Goal: Task Accomplishment & Management: Complete application form

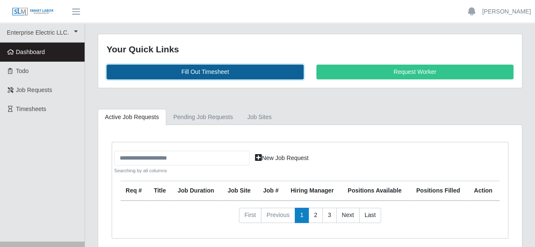
click at [213, 71] on link "Fill Out Timesheet" at bounding box center [205, 72] width 197 height 15
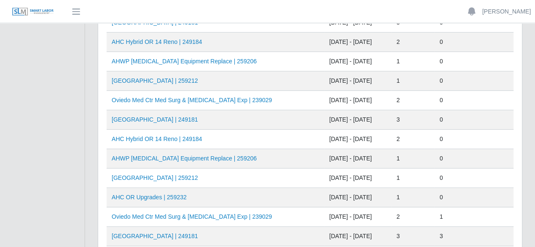
scroll to position [127, 0]
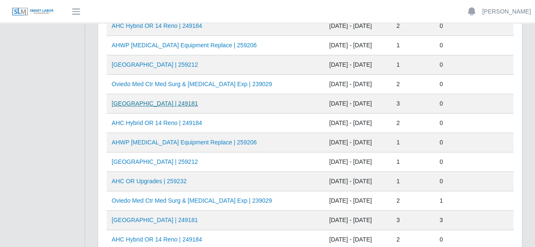
click at [167, 106] on link "[GEOGRAPHIC_DATA] | 249181" at bounding box center [155, 103] width 86 height 7
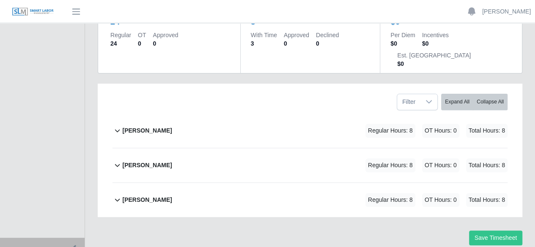
scroll to position [115, 0]
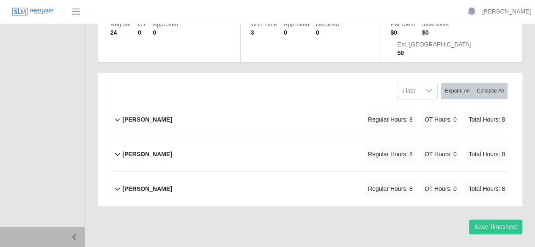
click at [140, 115] on b "[PERSON_NAME]" at bounding box center [146, 119] width 49 height 9
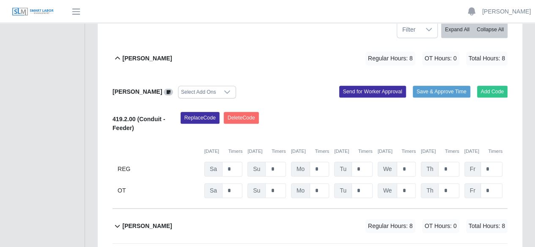
scroll to position [163, 0]
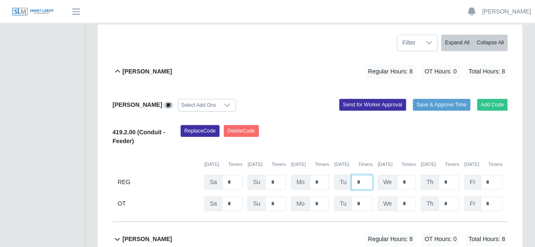
click at [361, 175] on input "*" at bounding box center [361, 182] width 21 height 15
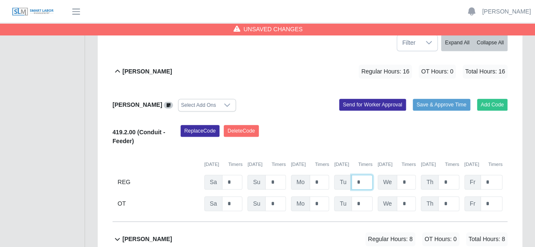
type input "*"
click at [310, 93] on div "[PERSON_NAME] Select Add Ons Add Code Save & Approve Time Send for Worker Appro…" at bounding box center [310, 155] width 395 height 133
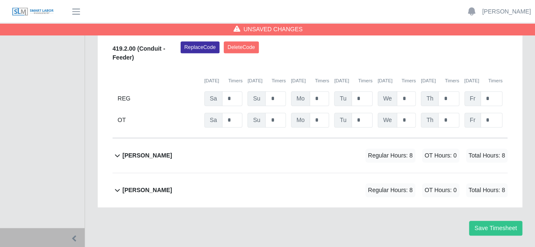
scroll to position [248, 0]
click at [136, 151] on b "[PERSON_NAME]" at bounding box center [146, 155] width 49 height 9
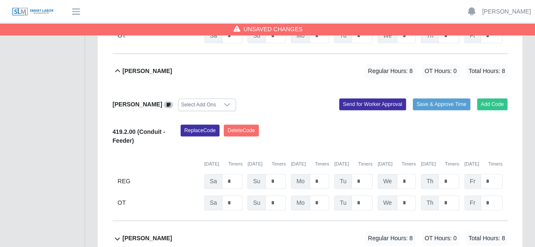
scroll to position [381, 0]
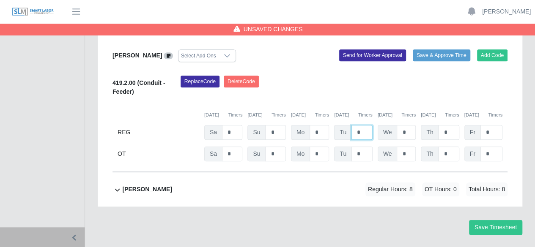
click at [361, 125] on input "*" at bounding box center [361, 132] width 21 height 15
type input "*"
click at [125, 185] on b "ray henderson" at bounding box center [146, 189] width 49 height 9
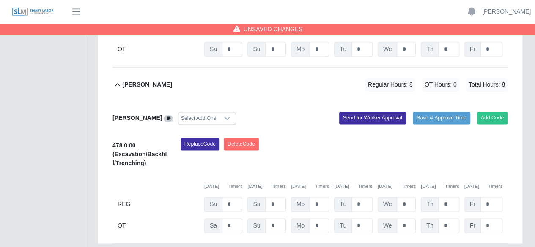
scroll to position [522, 0]
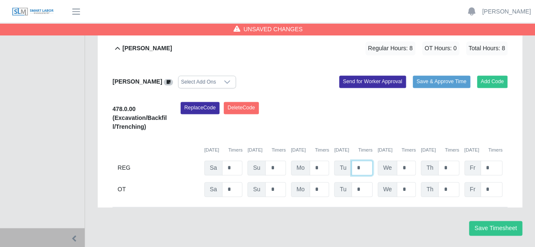
click at [362, 161] on input "*" at bounding box center [361, 168] width 21 height 15
type input "*"
click at [488, 221] on button "Save Timesheet" at bounding box center [495, 228] width 53 height 15
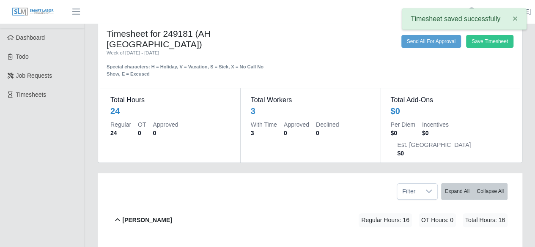
scroll to position [0, 0]
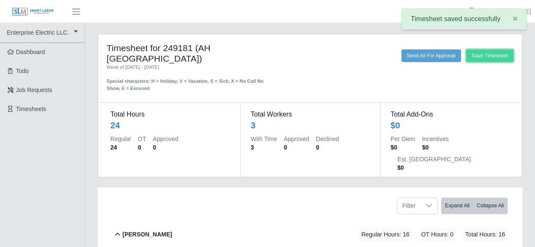
click at [488, 58] on button "Save Timesheet" at bounding box center [489, 55] width 47 height 13
